Goal: Obtain resource: Obtain resource

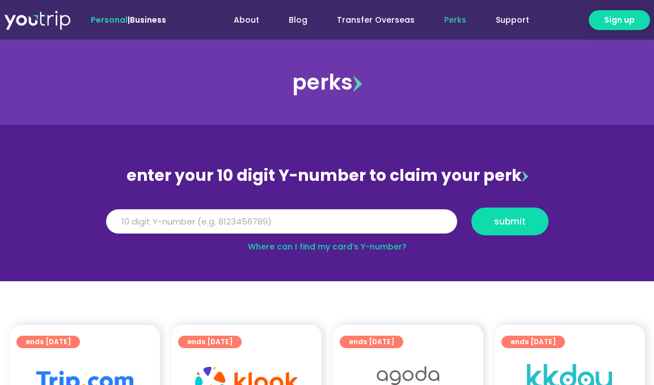
click at [271, 222] on input "Y Number" at bounding box center [281, 221] width 351 height 25
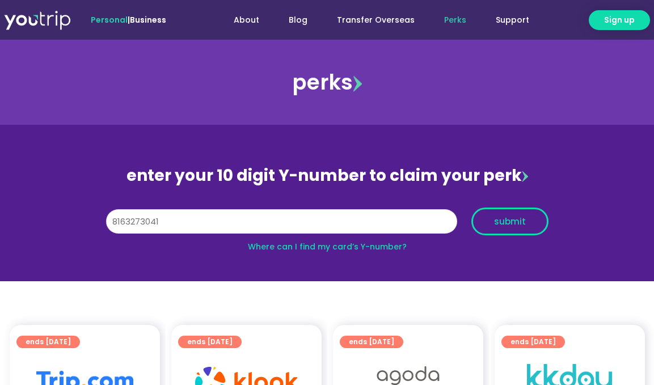
type input "8163273041"
click at [520, 226] on span "submit" at bounding box center [510, 221] width 32 height 9
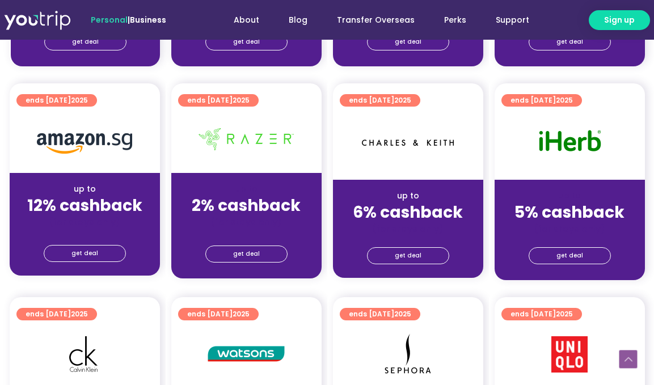
scroll to position [669, 0]
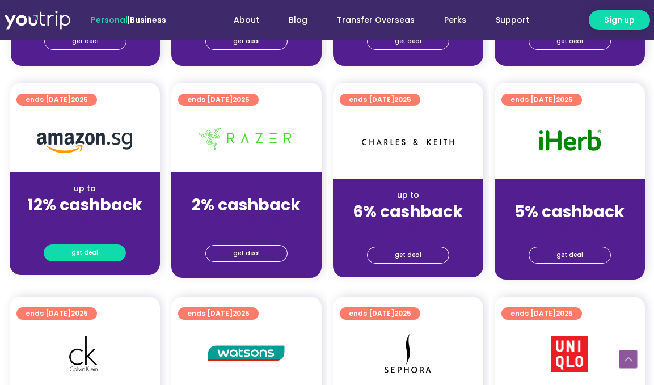
click at [95, 261] on span "get deal" at bounding box center [84, 253] width 27 height 16
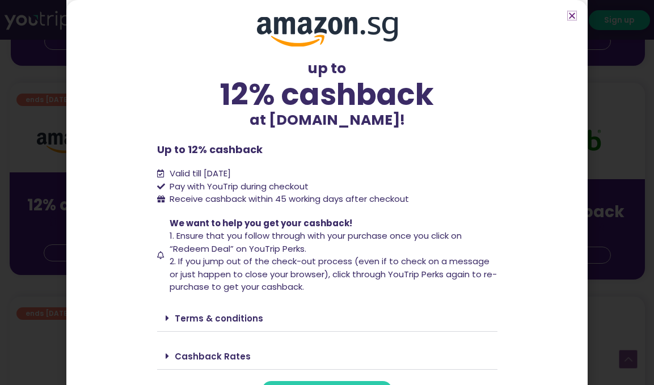
scroll to position [37, 0]
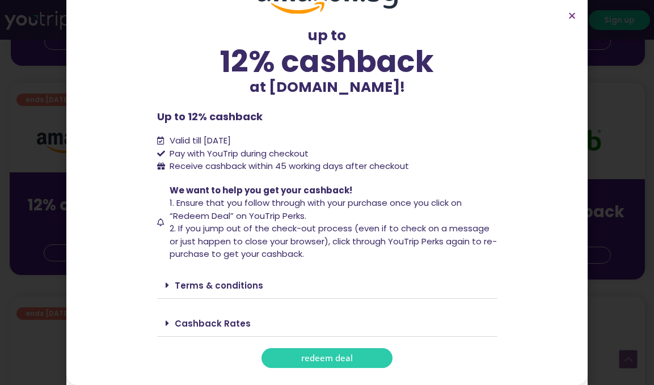
click at [330, 354] on span "redeem deal" at bounding box center [327, 358] width 52 height 9
click at [321, 357] on span "redeem deal" at bounding box center [327, 358] width 52 height 9
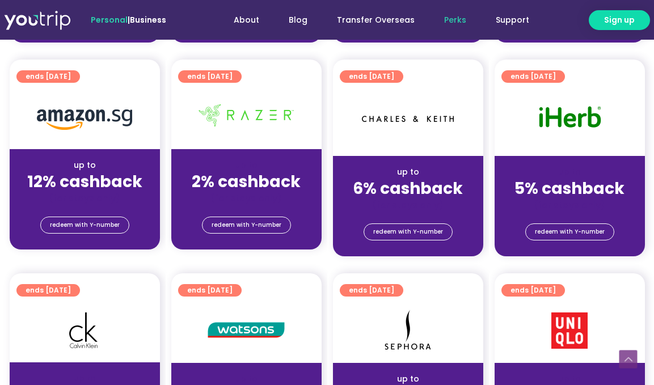
scroll to position [692, 0]
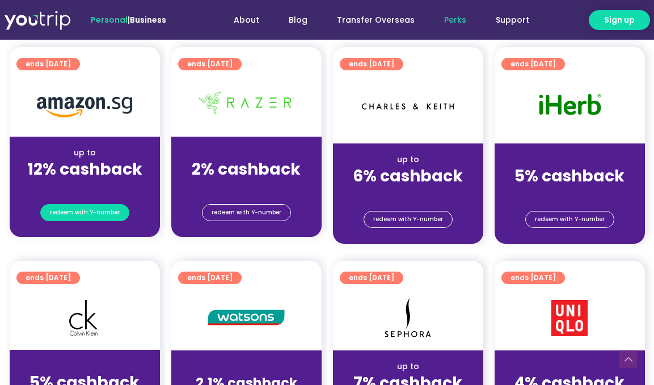
click at [86, 221] on span "redeem with Y-number" at bounding box center [85, 213] width 70 height 16
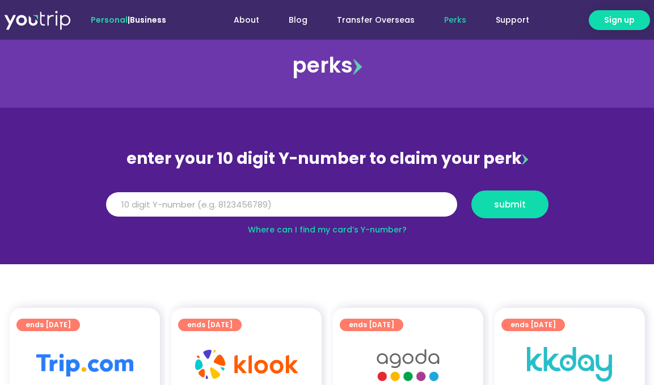
scroll to position [10, 0]
